Goal: Check status: Check status

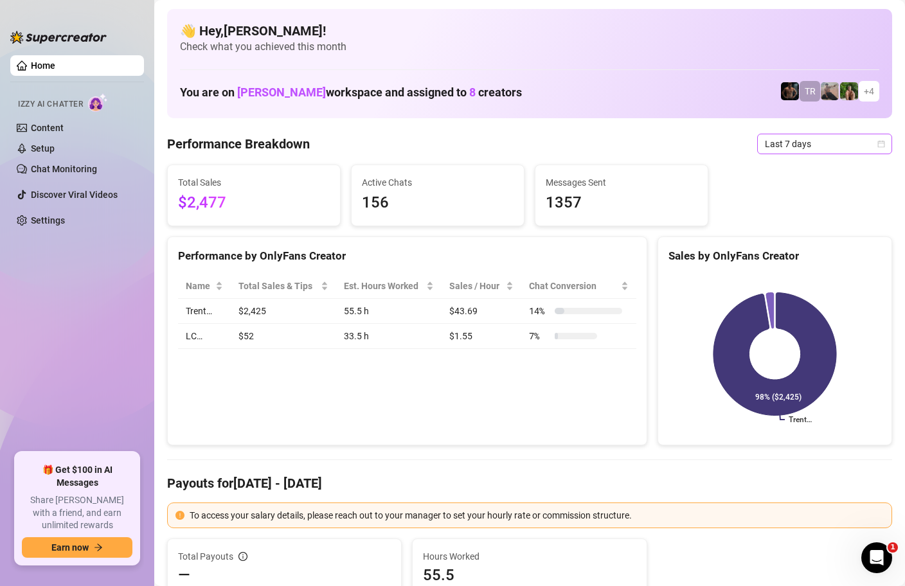
click at [884, 141] on icon "calendar" at bounding box center [881, 143] width 7 height 7
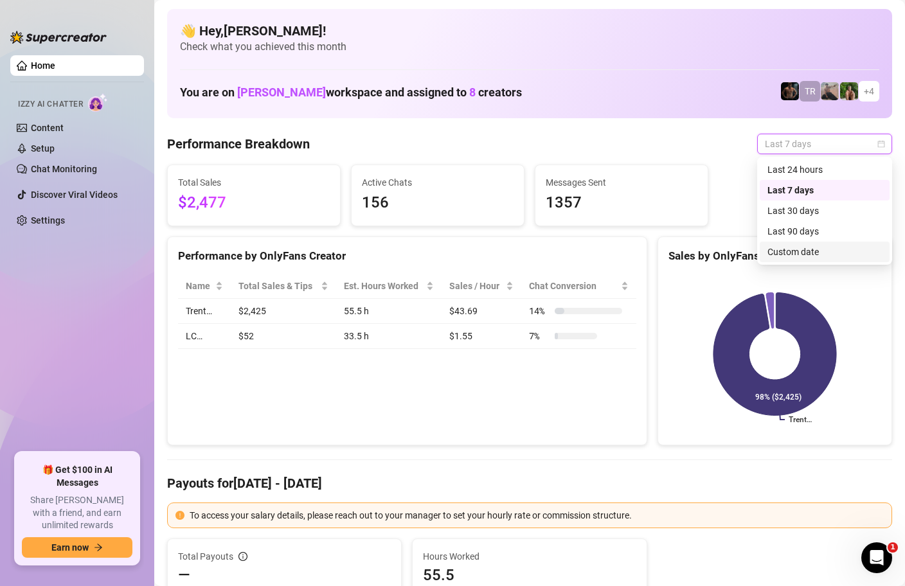
click at [777, 253] on div "Custom date" at bounding box center [824, 252] width 114 height 14
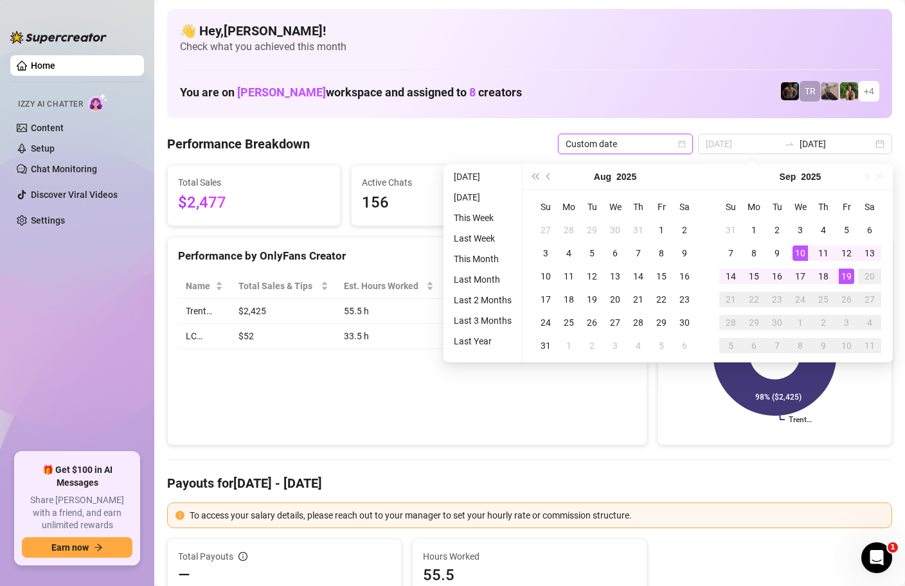
click at [846, 272] on div "19" at bounding box center [846, 276] width 15 height 15
type input "[DATE]"
click at [846, 272] on div "19" at bounding box center [846, 276] width 15 height 15
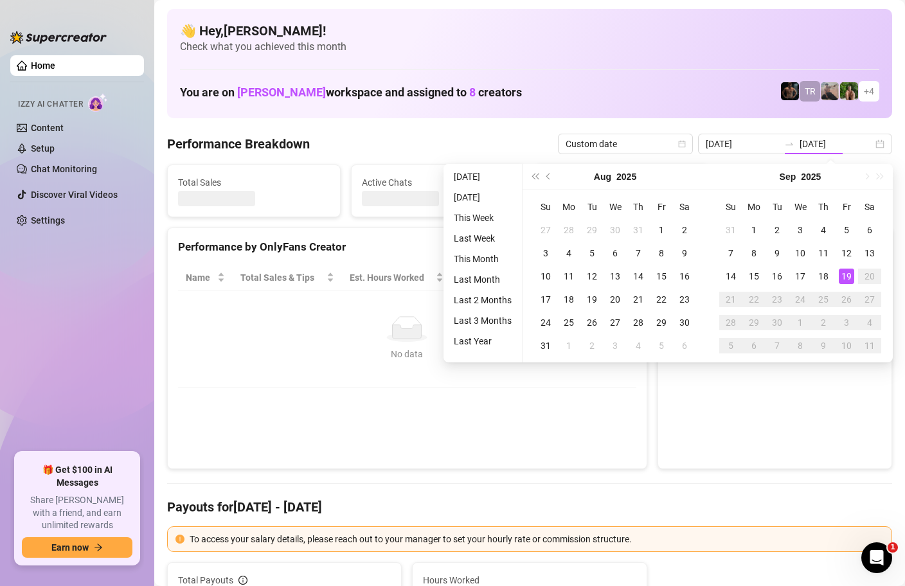
type input "[DATE]"
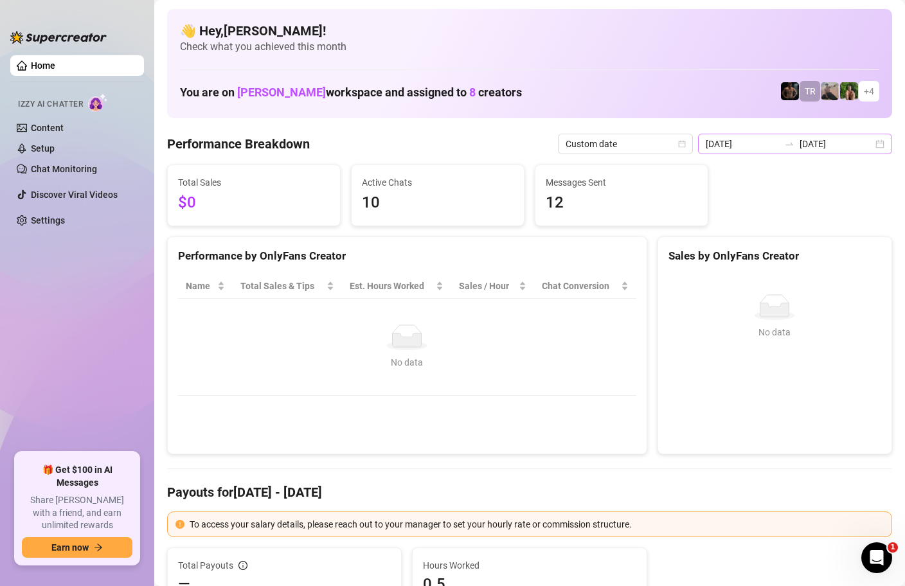
click at [874, 143] on div "[DATE] [DATE]" at bounding box center [795, 144] width 194 height 21
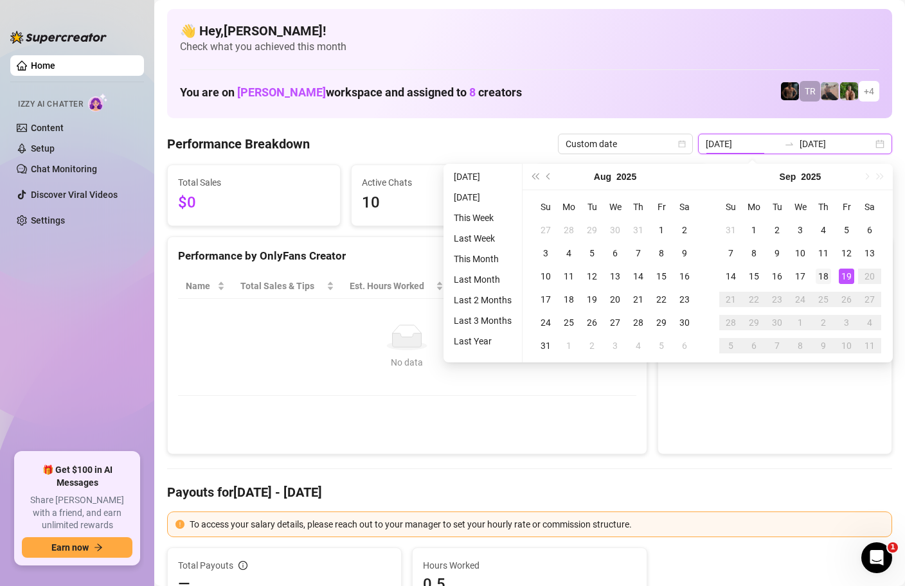
type input "[DATE]"
click at [819, 272] on div "18" at bounding box center [823, 276] width 15 height 15
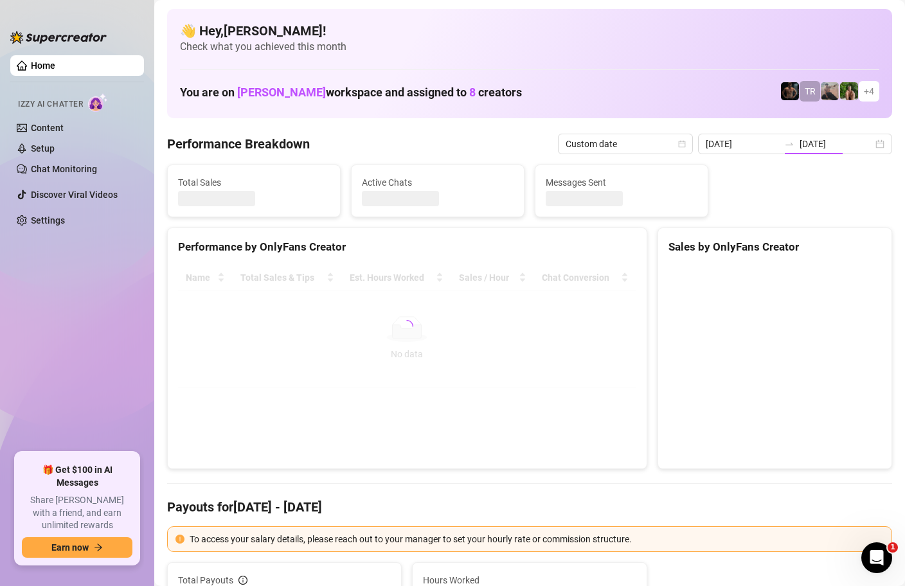
type input "[DATE]"
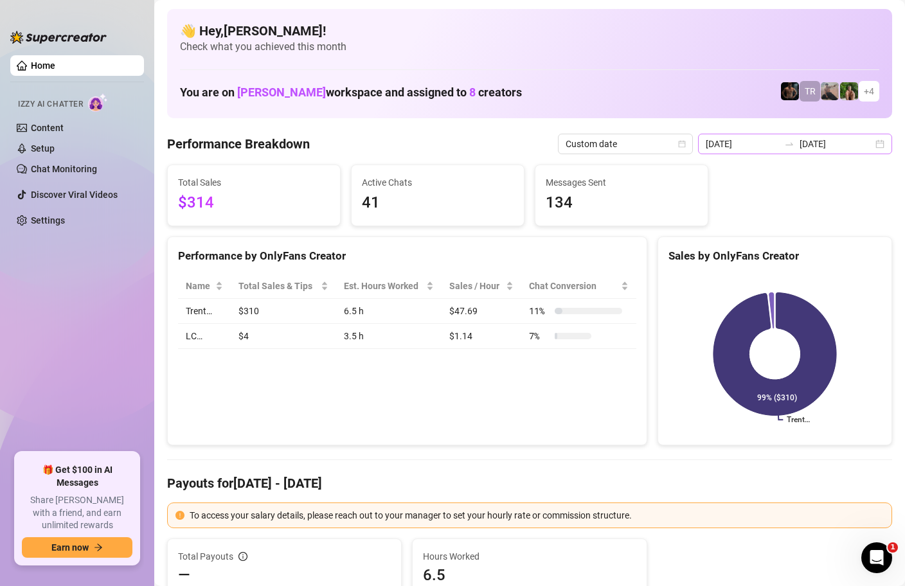
click at [887, 142] on div "[DATE] [DATE]" at bounding box center [795, 144] width 194 height 21
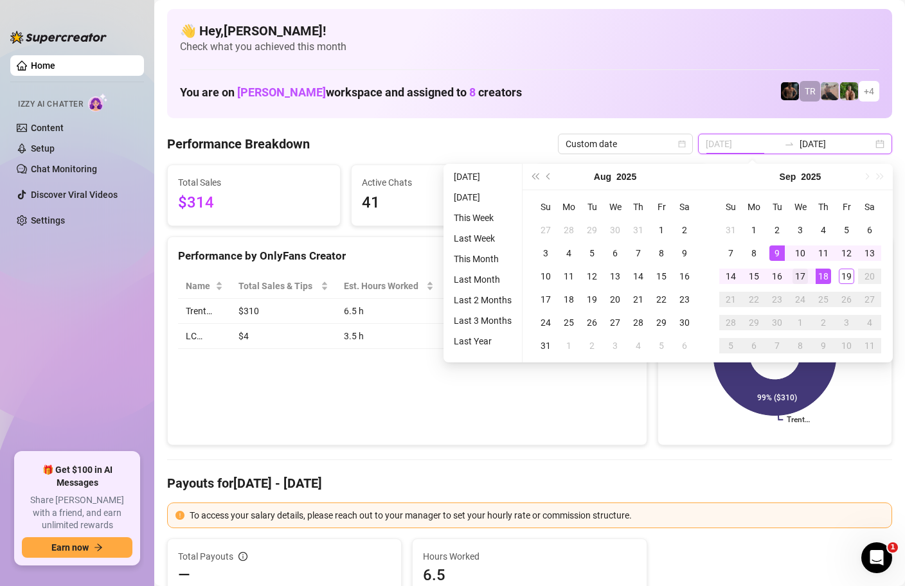
type input "[DATE]"
click at [799, 274] on div "17" at bounding box center [799, 276] width 15 height 15
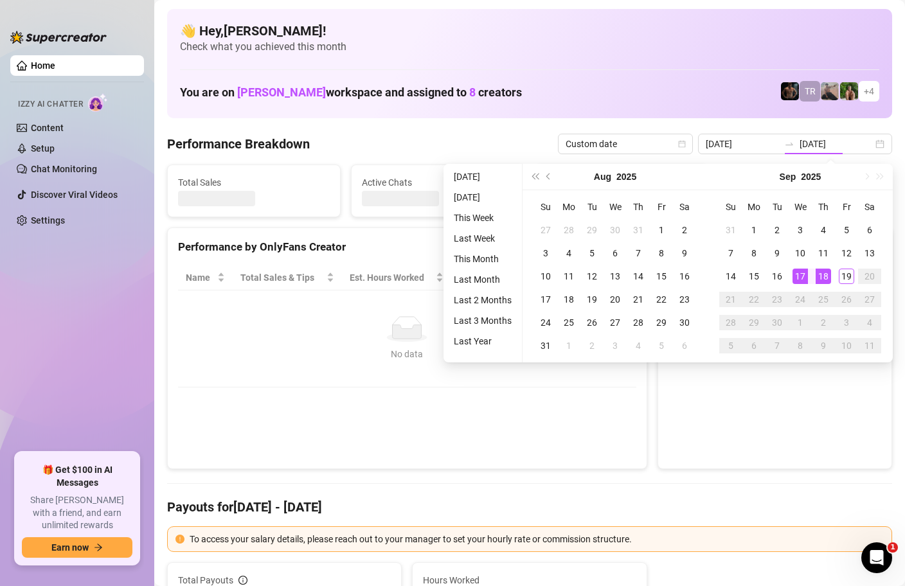
type input "[DATE]"
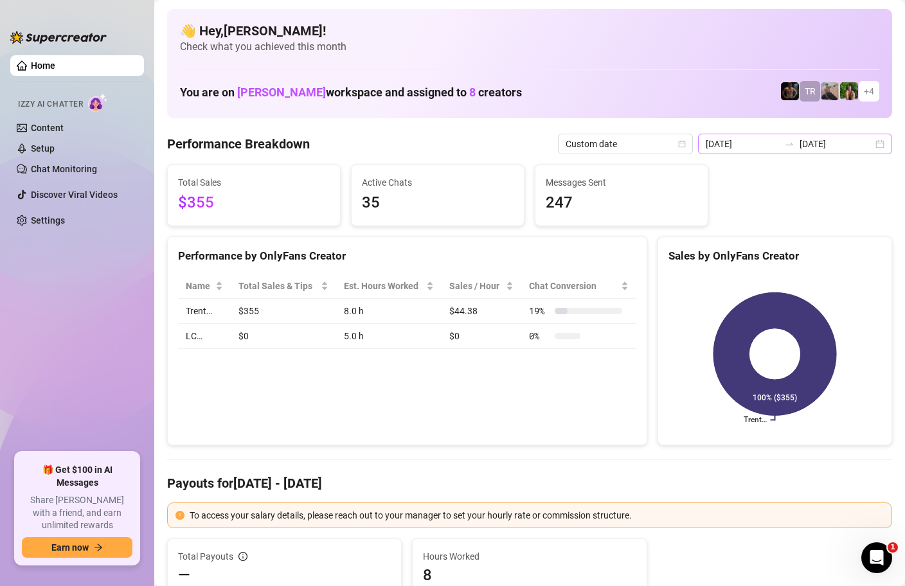
click at [879, 139] on div "[DATE] [DATE]" at bounding box center [795, 144] width 194 height 21
